Goal: Download file/media

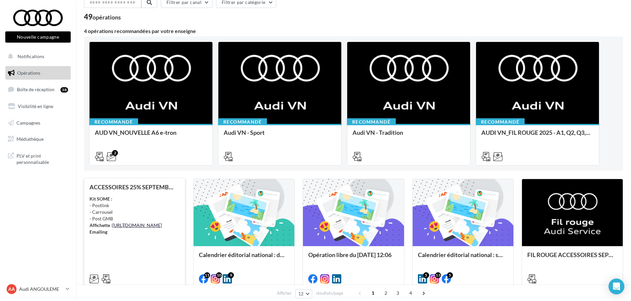
scroll to position [66, 0]
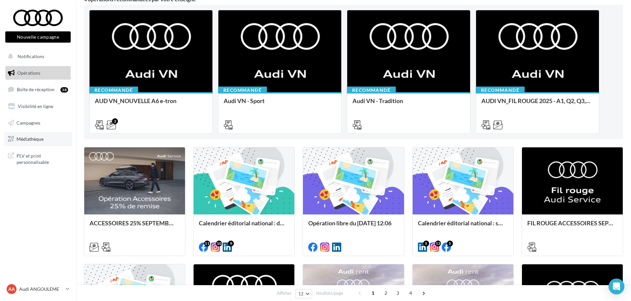
click at [27, 139] on span "Médiathèque" at bounding box center [30, 139] width 27 height 6
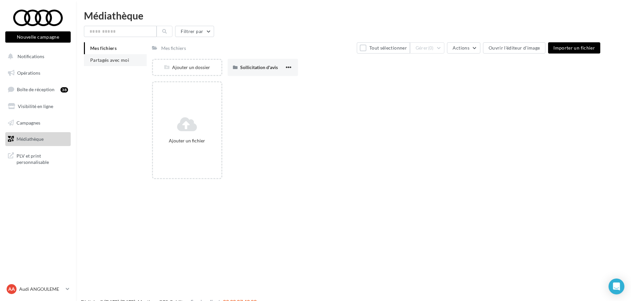
click at [125, 59] on span "Partagés avec moi" at bounding box center [109, 60] width 39 height 6
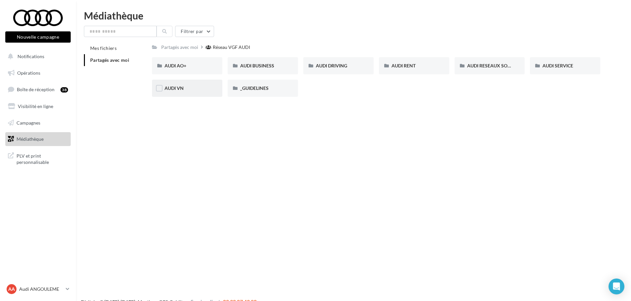
click at [187, 90] on div "AUDI VN" at bounding box center [186, 88] width 45 height 7
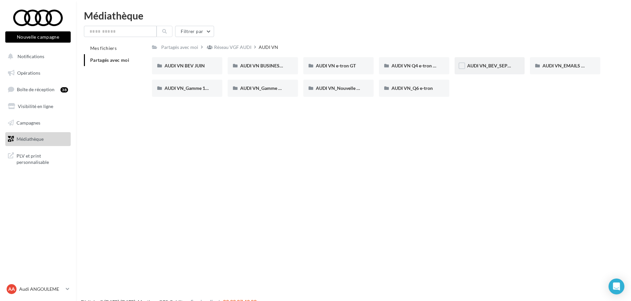
click at [497, 65] on span "AUDI VN_BEV_SEPTEMBRE" at bounding box center [496, 66] width 58 height 6
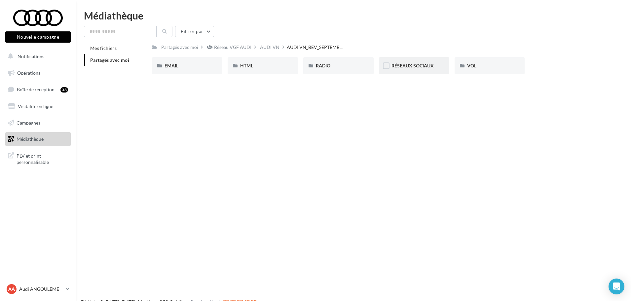
click at [418, 66] on span "RÉSEAUX SOCIAUX" at bounding box center [412, 66] width 42 height 6
click at [200, 68] on div "A6 Avant e-tron" at bounding box center [186, 65] width 45 height 7
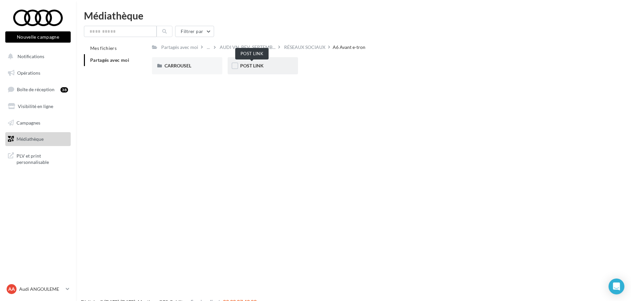
click at [252, 67] on span "POST LINK" at bounding box center [251, 66] width 23 height 6
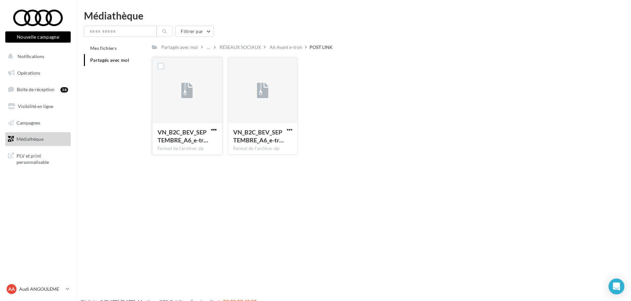
click at [212, 127] on span "button" at bounding box center [214, 130] width 6 height 6
click at [205, 141] on button "Télécharger" at bounding box center [185, 142] width 66 height 17
click at [288, 46] on div "A6 Avant e-tron" at bounding box center [286, 47] width 33 height 7
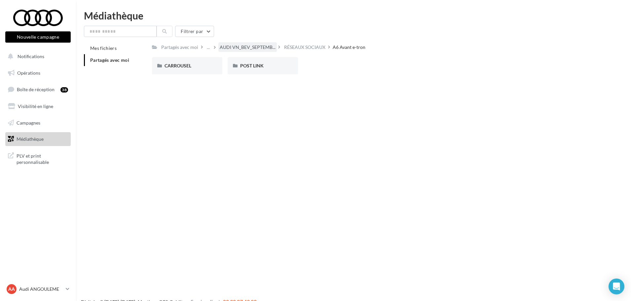
click at [265, 50] on span "AUDI VN_BEV_SEPTEMB..." at bounding box center [248, 47] width 56 height 7
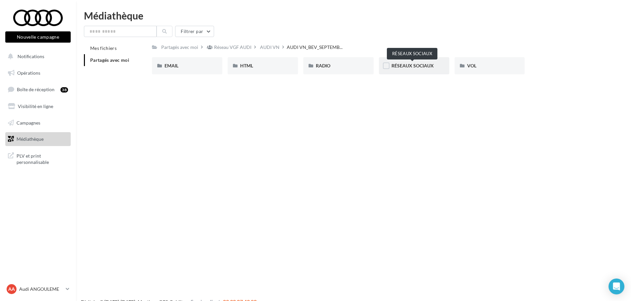
click at [426, 64] on span "RÉSEAUX SOCIAUX" at bounding box center [412, 66] width 42 height 6
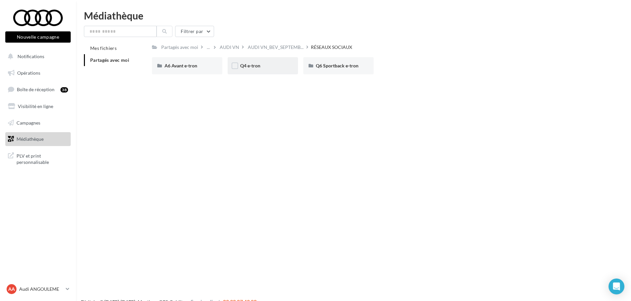
click at [274, 71] on div "Q4 e-tron" at bounding box center [263, 65] width 70 height 17
click at [249, 65] on span "POST LINK" at bounding box center [251, 66] width 23 height 6
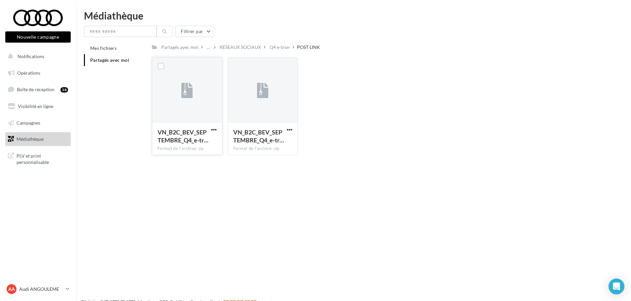
click at [210, 132] on button "button" at bounding box center [214, 130] width 8 height 7
click at [209, 143] on button "Télécharger" at bounding box center [185, 142] width 66 height 17
drag, startPoint x: 45, startPoint y: 283, endPoint x: 51, endPoint y: 288, distance: 7.7
click at [46, 284] on link "AA Audi ANGOULEME audi-ango-cou" at bounding box center [37, 289] width 65 height 13
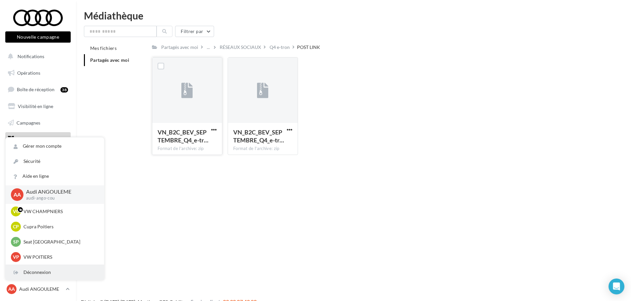
click at [49, 271] on div "Déconnexion" at bounding box center [55, 272] width 98 height 15
